Goal: Task Accomplishment & Management: Use online tool/utility

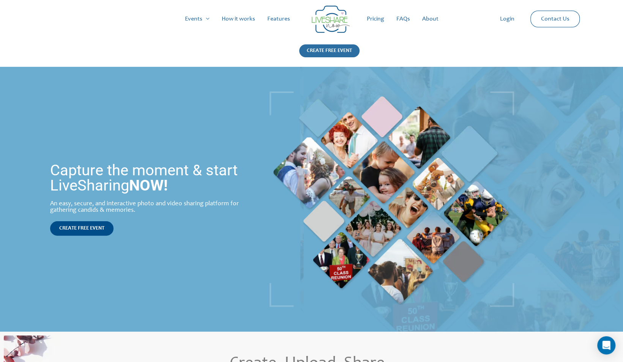
click at [321, 50] on div "CREATE FREE EVENT" at bounding box center [329, 50] width 60 height 13
click at [336, 53] on div "CREATE FREE EVENT" at bounding box center [329, 50] width 60 height 13
